Goal: Task Accomplishment & Management: Complete application form

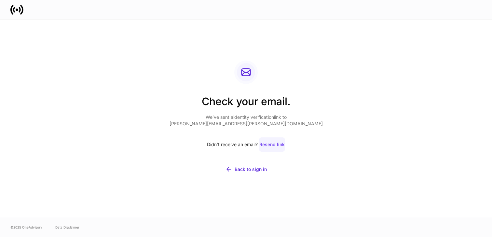
click at [274, 144] on div "Resend link" at bounding box center [271, 144] width 25 height 7
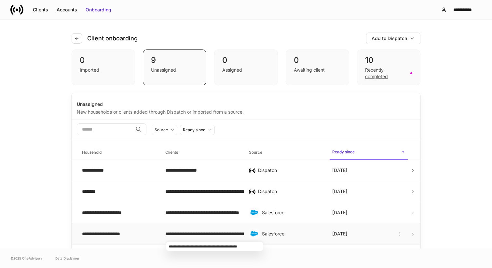
click at [222, 95] on div "**********" at bounding box center [201, 233] width 73 height 7
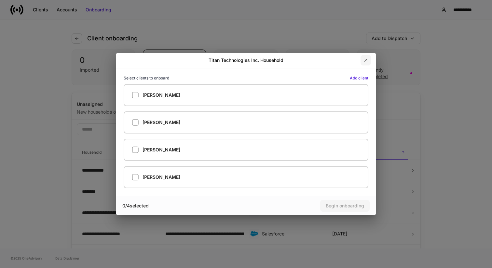
click at [242, 61] on icon "button" at bounding box center [365, 60] width 5 height 5
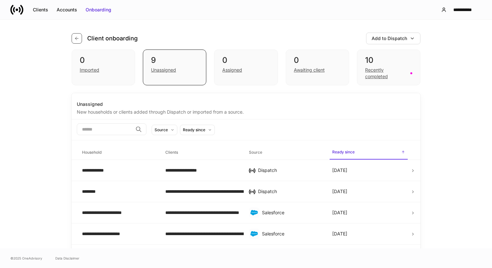
click at [76, 38] on icon "button" at bounding box center [76, 38] width 5 height 5
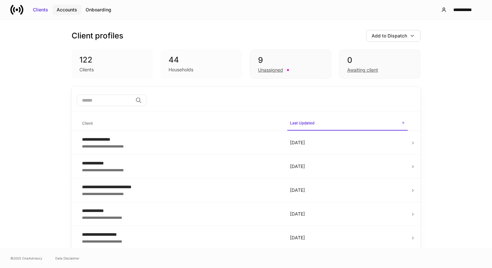
click at [61, 9] on div "Accounts" at bounding box center [67, 10] width 20 height 7
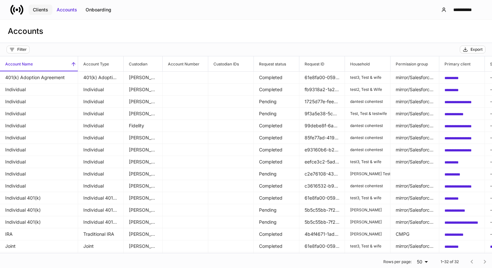
click at [38, 11] on div "Clients" at bounding box center [40, 10] width 15 height 7
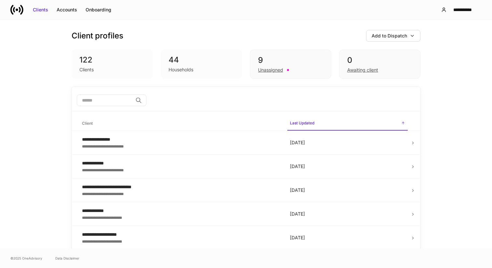
click at [21, 6] on icon at bounding box center [21, 10] width 3 height 10
click at [242, 37] on div "Add to Dispatch" at bounding box center [388, 36] width 35 height 7
click at [242, 17] on div at bounding box center [246, 134] width 492 height 268
click at [242, 66] on div "Unassigned" at bounding box center [290, 69] width 65 height 8
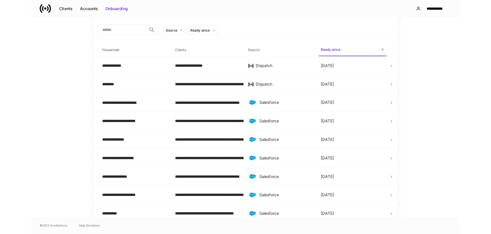
scroll to position [101, 0]
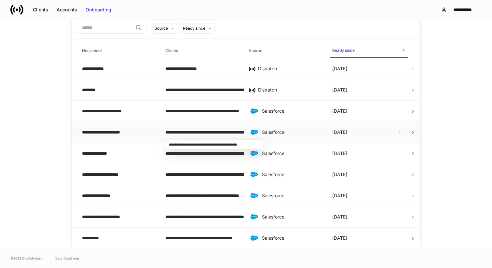
click at [216, 95] on div "**********" at bounding box center [201, 132] width 73 height 7
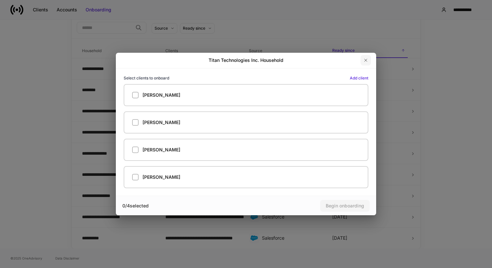
click at [242, 61] on icon "button" at bounding box center [365, 60] width 5 height 5
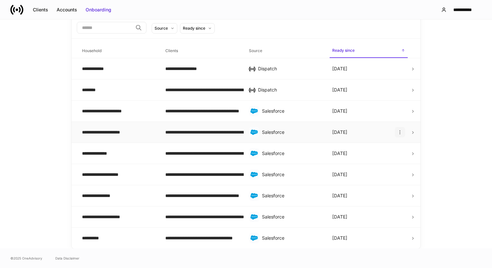
click at [242, 95] on icon "button" at bounding box center [399, 131] width 5 height 5
click at [242, 95] on div at bounding box center [246, 134] width 492 height 268
click at [242, 95] on icon at bounding box center [412, 132] width 1 height 2
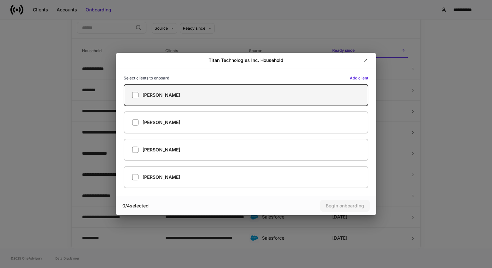
click at [208, 92] on div "Alex Carter" at bounding box center [246, 95] width 228 height 7
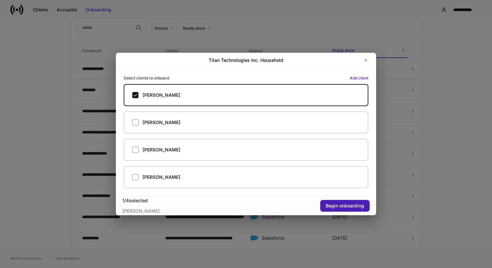
click at [242, 95] on button "Begin onboarding" at bounding box center [344, 206] width 49 height 12
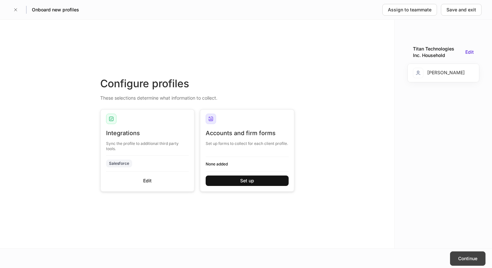
click at [242, 95] on button "Continue" at bounding box center [467, 258] width 35 height 14
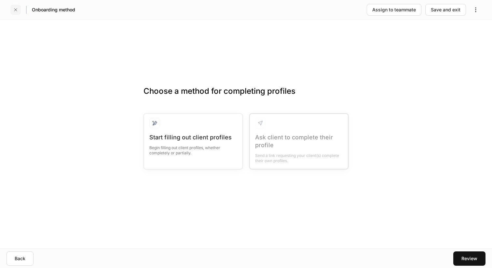
click at [16, 10] on icon "button" at bounding box center [15, 9] width 5 height 5
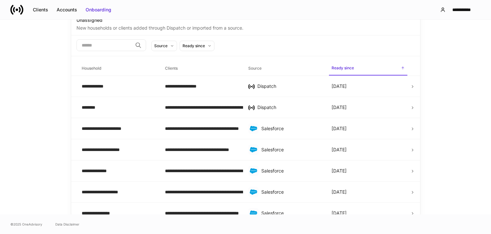
scroll to position [116, 0]
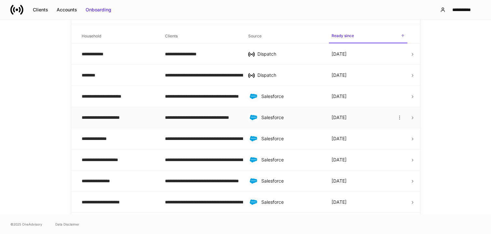
click at [242, 95] on icon at bounding box center [412, 117] width 5 height 5
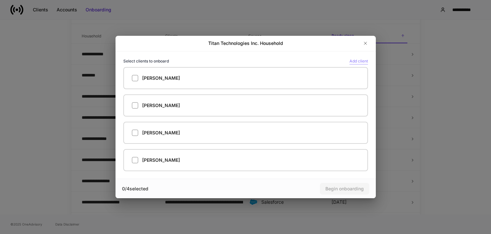
click at [242, 60] on div "Add client" at bounding box center [358, 61] width 19 height 7
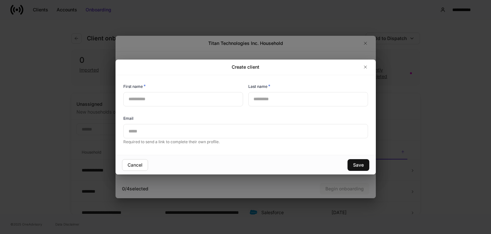
scroll to position [0, 0]
click at [242, 67] on button "button" at bounding box center [365, 67] width 10 height 10
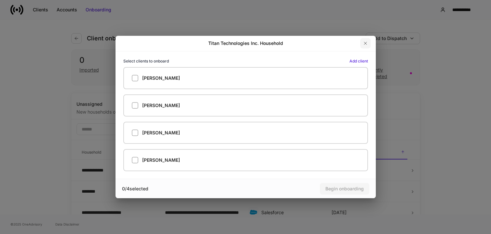
click at [242, 45] on icon "button" at bounding box center [365, 43] width 5 height 5
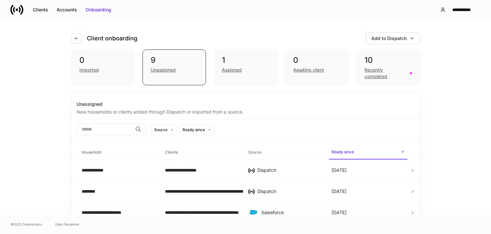
click at [42, 17] on div "**********" at bounding box center [245, 9] width 491 height 19
click at [42, 14] on button "Clients" at bounding box center [41, 10] width 24 height 10
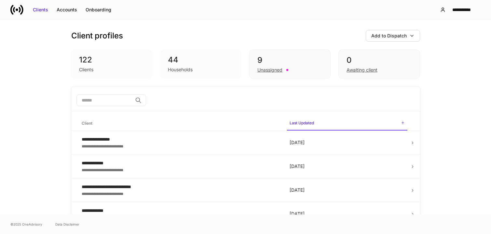
click at [131, 95] on input "search" at bounding box center [104, 100] width 56 height 12
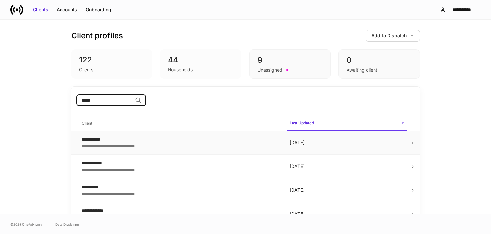
scroll to position [11, 0]
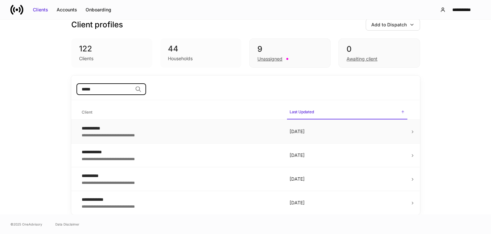
type input "*****"
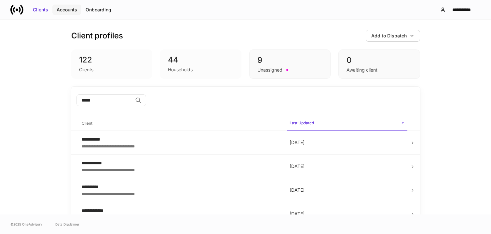
click at [61, 5] on button "Accounts" at bounding box center [66, 10] width 29 height 10
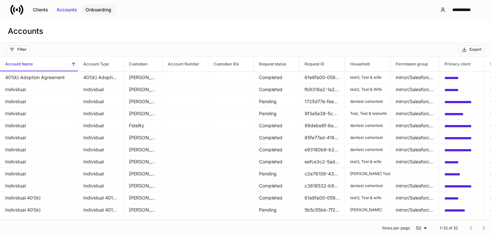
click at [93, 11] on div "Onboarding" at bounding box center [99, 10] width 26 height 7
